Goal: Information Seeking & Learning: Learn about a topic

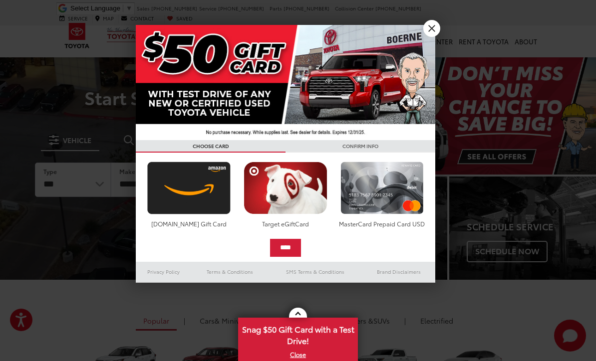
click at [431, 33] on link "X" at bounding box center [431, 28] width 17 height 17
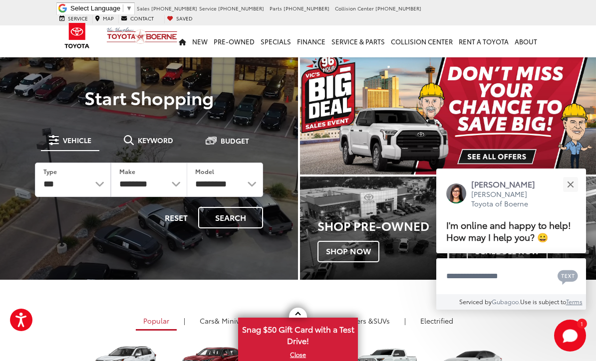
click at [571, 174] on button "Close" at bounding box center [569, 184] width 21 height 21
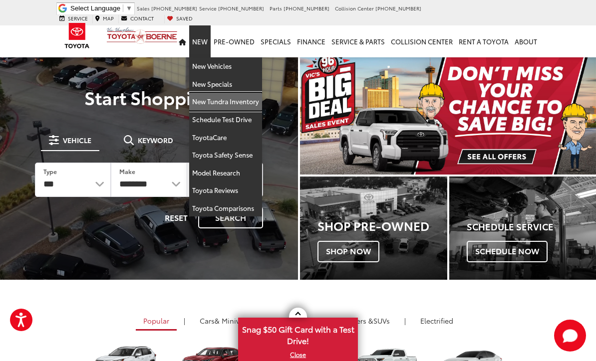
click at [251, 93] on link "New Tundra Inventory" at bounding box center [225, 102] width 73 height 18
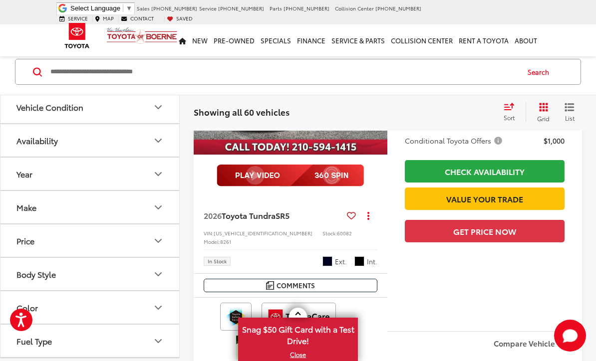
scroll to position [577, 0]
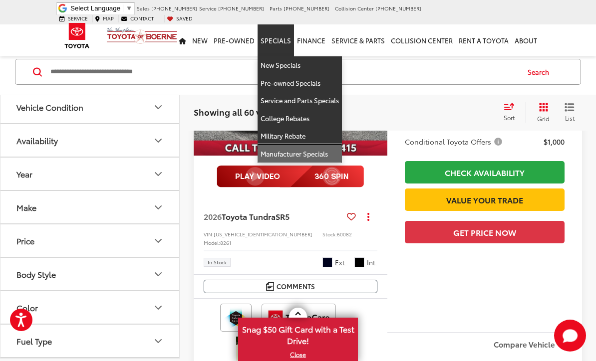
click at [318, 145] on link "Manufacturer Specials" at bounding box center [299, 153] width 84 height 17
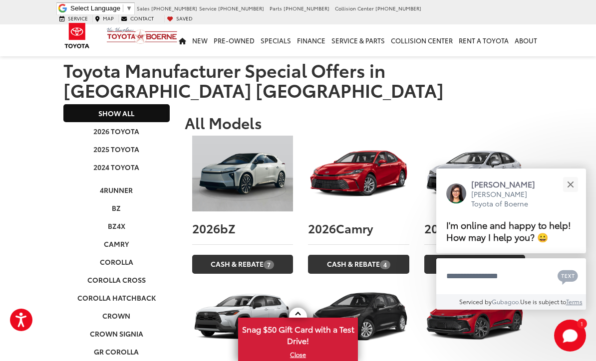
click at [570, 174] on button "Close" at bounding box center [569, 184] width 21 height 21
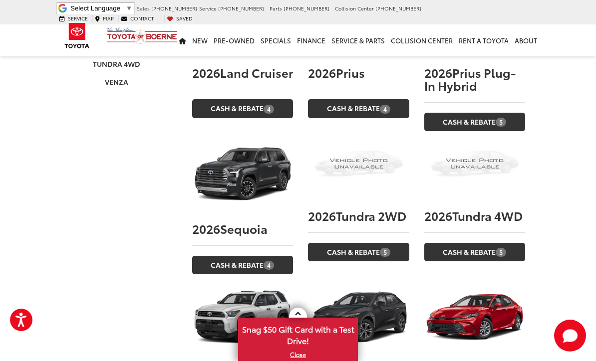
scroll to position [614, 0]
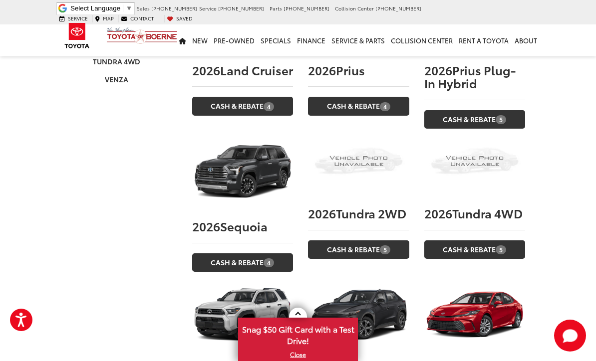
click at [351, 240] on link "Cash & Rebate 5" at bounding box center [358, 249] width 101 height 18
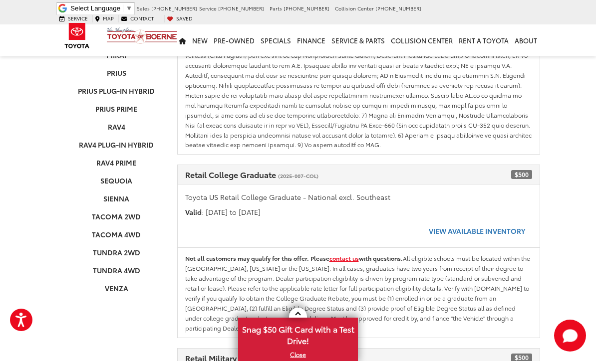
scroll to position [406, 0]
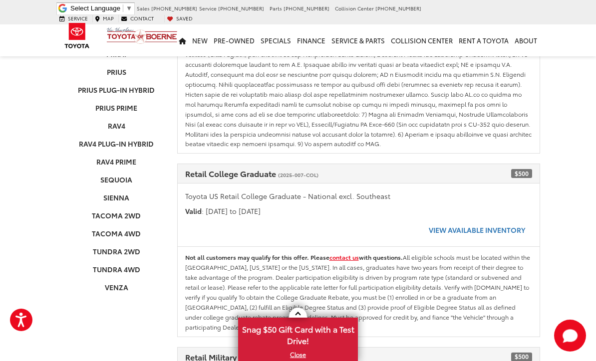
click at [136, 242] on link "Tundra 2WD" at bounding box center [116, 251] width 106 height 18
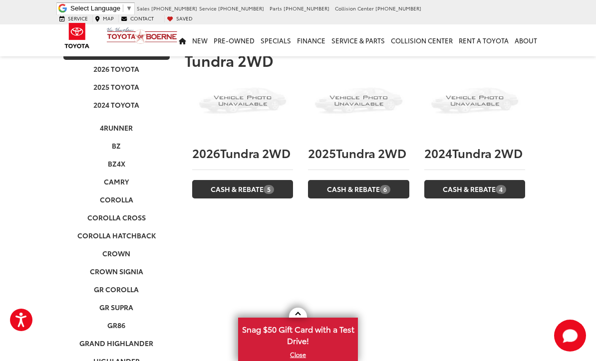
scroll to position [0, 0]
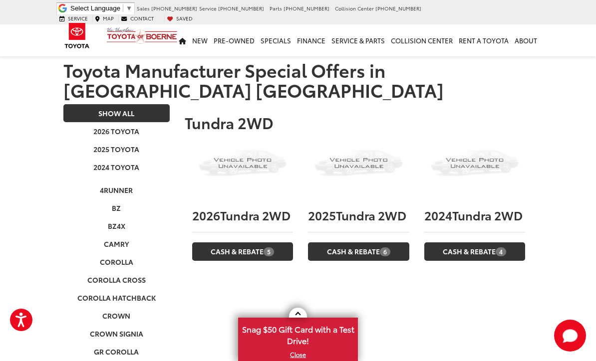
click at [352, 242] on link "Cash & Rebate 6" at bounding box center [358, 251] width 101 height 18
